Goal: Transaction & Acquisition: Purchase product/service

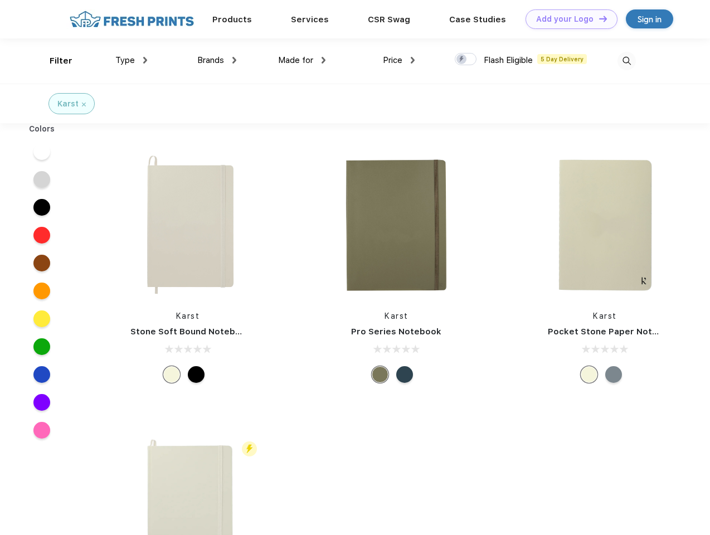
click at [567, 19] on link "Add your Logo Design Tool" at bounding box center [571, 18] width 92 height 19
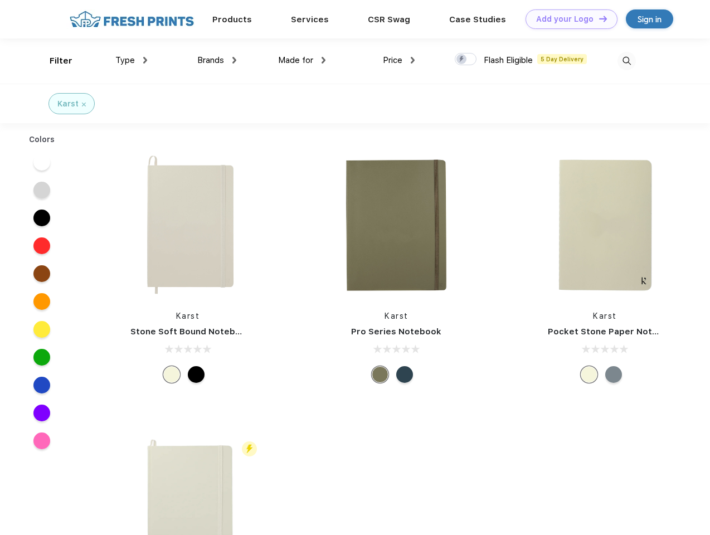
click at [0, 0] on div "Design Tool" at bounding box center [0, 0] width 0 height 0
click at [598, 18] on link "Add your Logo Design Tool" at bounding box center [571, 18] width 92 height 19
click at [53, 61] on div "Filter" at bounding box center [61, 61] width 23 height 13
click at [131, 60] on span "Type" at bounding box center [124, 60] width 19 height 10
click at [217, 60] on span "Brands" at bounding box center [210, 60] width 27 height 10
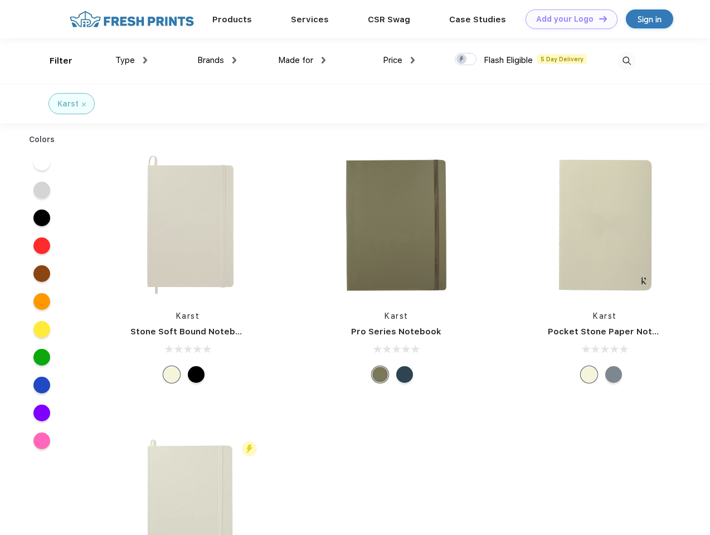
click at [302, 60] on span "Made for" at bounding box center [295, 60] width 35 height 10
click at [399, 60] on span "Price" at bounding box center [392, 60] width 19 height 10
click at [466, 60] on div at bounding box center [466, 59] width 22 height 12
click at [462, 60] on input "checkbox" at bounding box center [458, 55] width 7 height 7
click at [626, 61] on img at bounding box center [626, 61] width 18 height 18
